Goal: Information Seeking & Learning: Learn about a topic

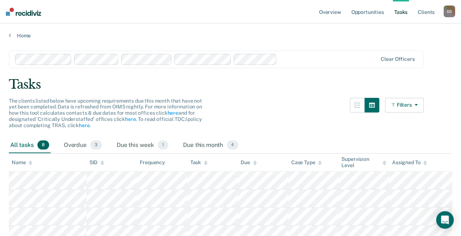
click at [409, 106] on button "Filters" at bounding box center [404, 105] width 39 height 15
click at [373, 103] on button "button" at bounding box center [372, 105] width 15 height 15
click at [360, 106] on icon "button" at bounding box center [357, 105] width 6 height 6
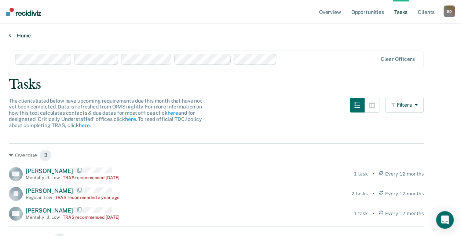
click at [9, 35] on icon at bounding box center [10, 35] width 2 height 6
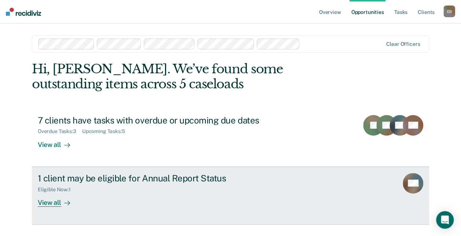
click at [48, 202] on div "View all" at bounding box center [58, 200] width 41 height 14
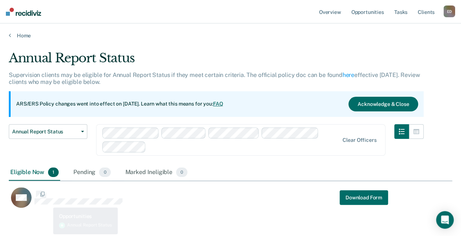
scroll to position [157, 438]
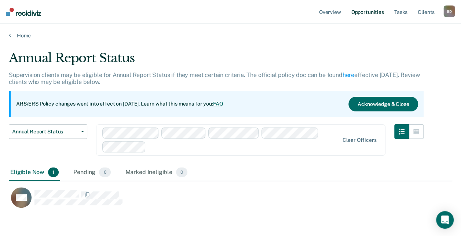
click at [359, 15] on link "Opportunities" at bounding box center [368, 11] width 36 height 23
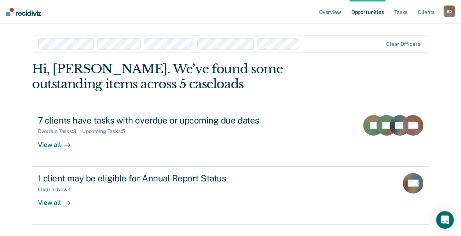
click at [445, 12] on div "E D" at bounding box center [449, 12] width 12 height 12
click at [423, 13] on link "Client s" at bounding box center [426, 11] width 20 height 23
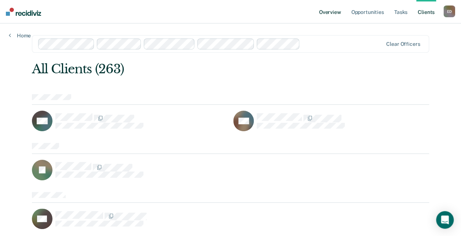
click at [324, 15] on link "Overview" at bounding box center [330, 11] width 25 height 23
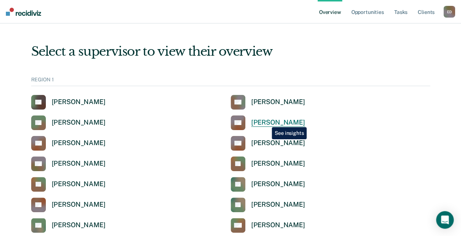
click at [266, 122] on div "[PERSON_NAME]" at bounding box center [278, 122] width 54 height 8
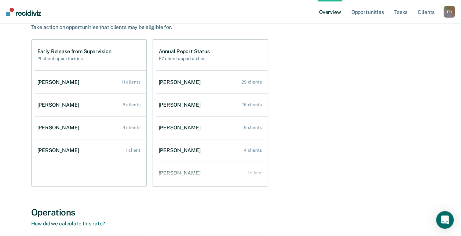
click at [16, 138] on div "All Supervisors / [PERSON_NAME] [PERSON_NAME] Overview Region : 1 Team : 6 Offi…" at bounding box center [231, 174] width 440 height 447
